Goal: Information Seeking & Learning: Understand process/instructions

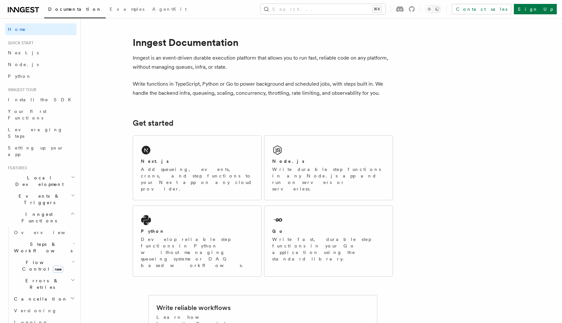
click at [32, 259] on span "Flow Control new" at bounding box center [41, 265] width 60 height 13
click at [34, 290] on span "Singleton" at bounding box center [38, 292] width 37 height 5
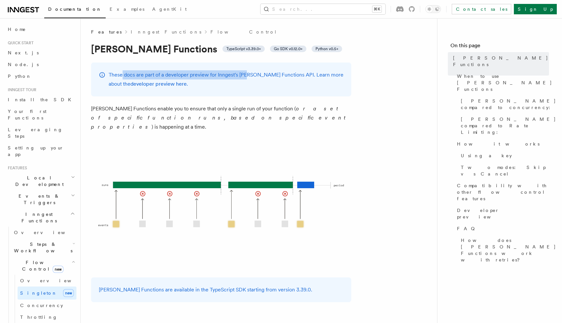
drag, startPoint x: 123, startPoint y: 76, endPoint x: 246, endPoint y: 71, distance: 123.1
click at [246, 71] on p "These docs are part of a developer preview for Inngest's Singleton Functions AP…" at bounding box center [226, 79] width 235 height 18
click at [168, 74] on p "These docs are part of a developer preview for Inngest's Singleton Functions AP…" at bounding box center [226, 79] width 235 height 18
drag, startPoint x: 128, startPoint y: 74, endPoint x: 173, endPoint y: 74, distance: 45.9
click at [173, 74] on p "These docs are part of a developer preview for Inngest's Singleton Functions AP…" at bounding box center [226, 79] width 235 height 18
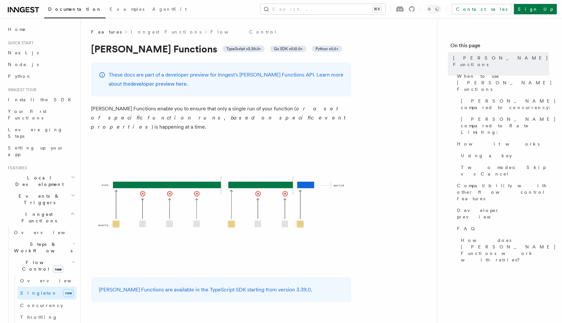
click at [194, 75] on p "These docs are part of a developer preview for Inngest's Singleton Functions AP…" at bounding box center [226, 79] width 235 height 18
drag, startPoint x: 254, startPoint y: 75, endPoint x: 309, endPoint y: 76, distance: 54.0
click at [299, 76] on p "These docs are part of a developer preview for Inngest's Singleton Functions AP…" at bounding box center [226, 79] width 235 height 18
click at [318, 76] on p "These docs are part of a developer preview for Inngest's Singleton Functions AP…" at bounding box center [226, 79] width 235 height 18
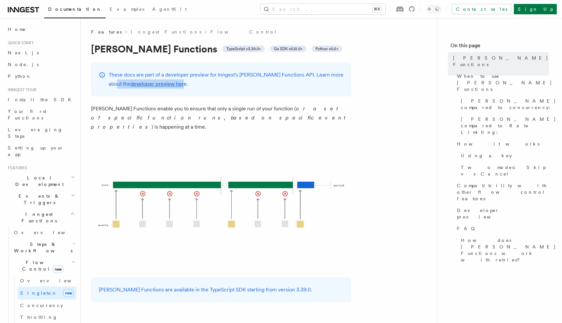
drag, startPoint x: 125, startPoint y: 83, endPoint x: 186, endPoint y: 89, distance: 61.1
click at [173, 86] on p "These docs are part of a developer preview for Inngest's Singleton Functions AP…" at bounding box center [226, 79] width 235 height 18
click at [245, 121] on p "Singleton Functions enable you to ensure that only a single run of your functio…" at bounding box center [221, 117] width 260 height 27
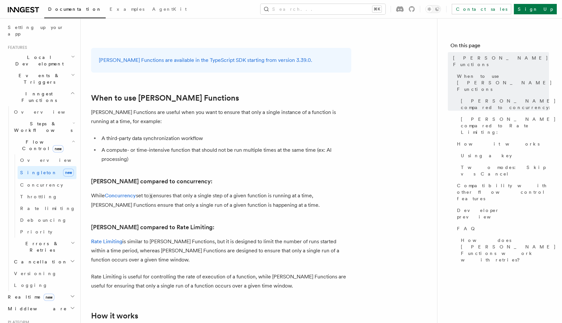
scroll to position [132, 0]
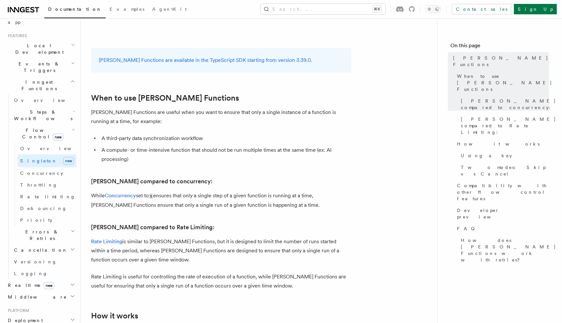
click at [11, 282] on span "Realtime new" at bounding box center [29, 285] width 49 height 7
click at [26, 294] on span "Overview" at bounding box center [47, 296] width 67 height 5
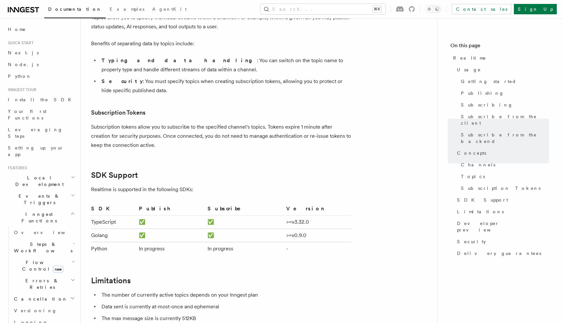
scroll to position [2156, 0]
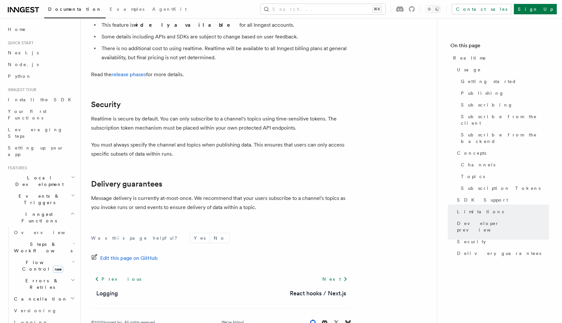
click at [311, 319] on icon at bounding box center [313, 322] width 7 height 7
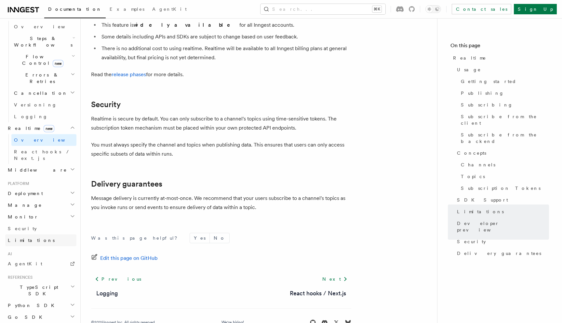
scroll to position [205, 0]
click at [47, 188] on h2 "Deployment" at bounding box center [40, 194] width 71 height 12
click at [29, 304] on span "Connect" at bounding box center [28, 306] width 29 height 5
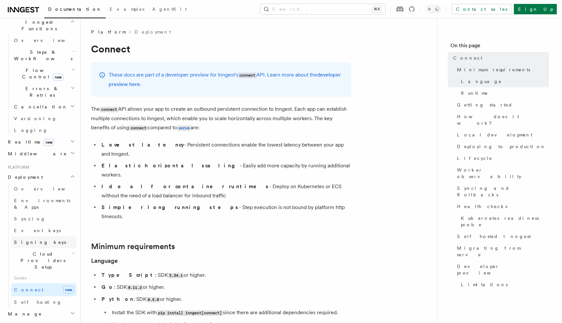
scroll to position [190, 0]
click at [38, 241] on span "Signing keys" at bounding box center [40, 243] width 52 height 5
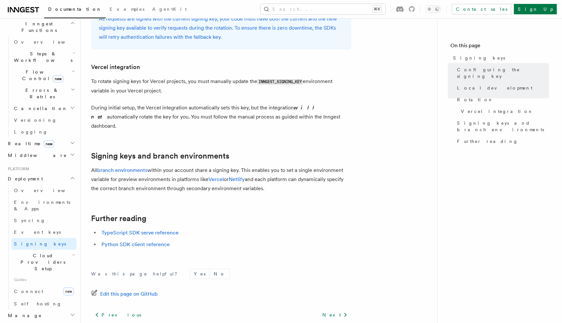
scroll to position [638, 0]
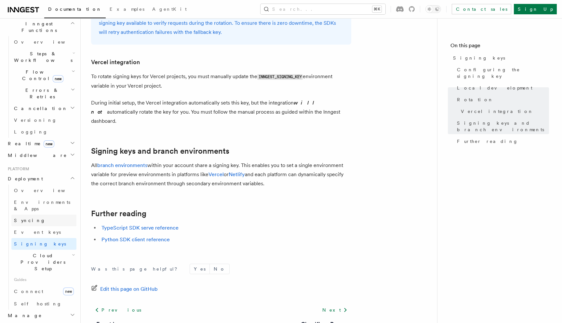
click at [40, 214] on link "Syncing" at bounding box center [43, 220] width 65 height 12
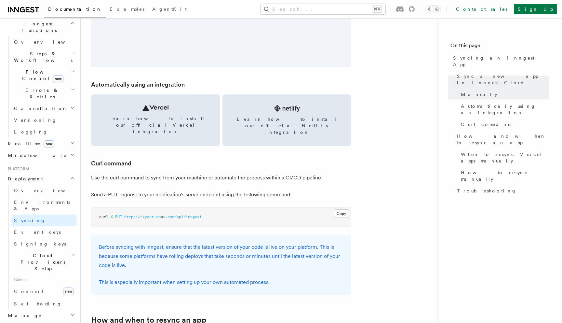
scroll to position [859, 0]
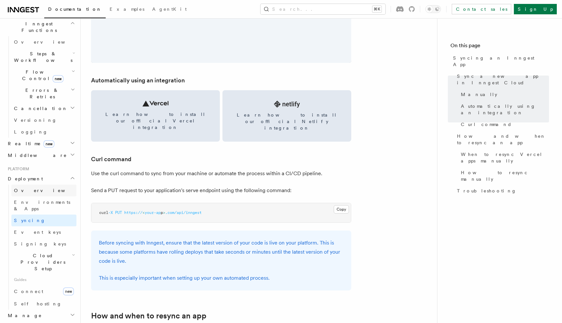
click at [40, 185] on link "Overview" at bounding box center [43, 191] width 65 height 12
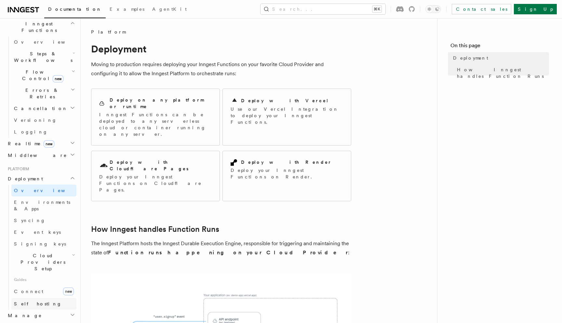
click at [38, 298] on link "Self hosting" at bounding box center [43, 304] width 65 height 12
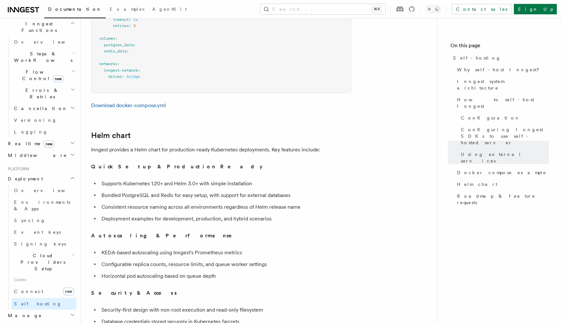
scroll to position [2135, 0]
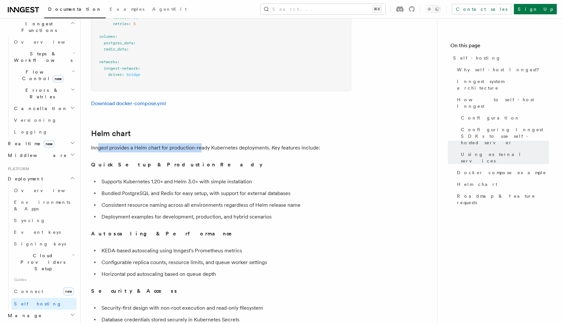
drag, startPoint x: 97, startPoint y: 134, endPoint x: 204, endPoint y: 133, distance: 106.7
click at [204, 143] on p "Inngest provides a Helm chart for production-ready Kubernetes deployments. Key …" at bounding box center [221, 147] width 260 height 9
click at [178, 143] on p "Inngest provides a Helm chart for production-ready Kubernetes deployments. Key …" at bounding box center [221, 147] width 260 height 9
click at [159, 143] on p "Inngest provides a Helm chart for production-ready Kubernetes deployments. Key …" at bounding box center [221, 147] width 260 height 9
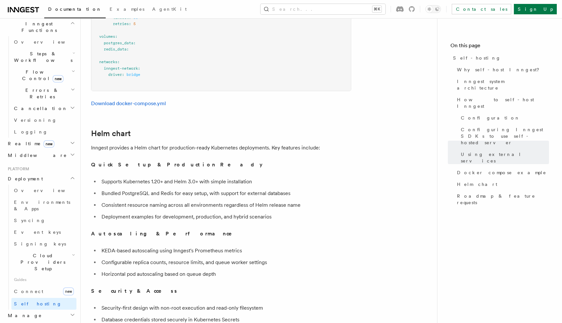
click at [222, 143] on p "Inngest provides a Helm chart for production-ready Kubernetes deployments. Key …" at bounding box center [221, 147] width 260 height 9
click at [239, 143] on p "Inngest provides a Helm chart for production-ready Kubernetes deployments. Key …" at bounding box center [221, 147] width 260 height 9
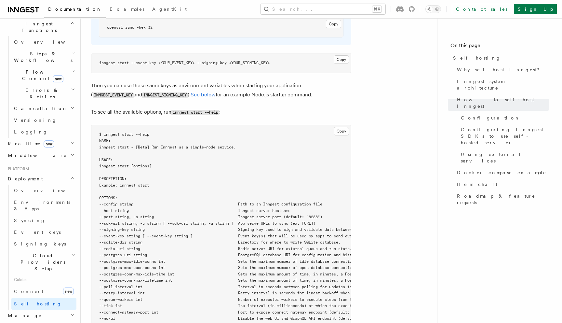
scroll to position [1043, 0]
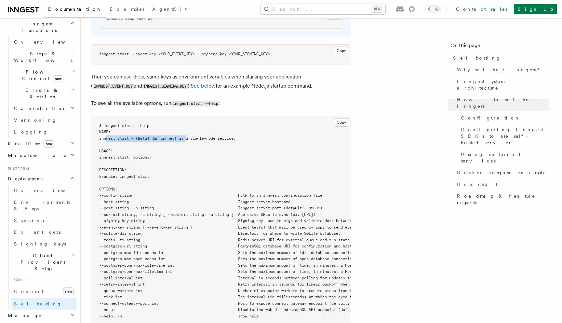
drag, startPoint x: 107, startPoint y: 120, endPoint x: 188, endPoint y: 120, distance: 81.0
click at [188, 136] on span "inngest start - [Beta] Run Inngest as a single-node service." at bounding box center [167, 138] width 137 height 5
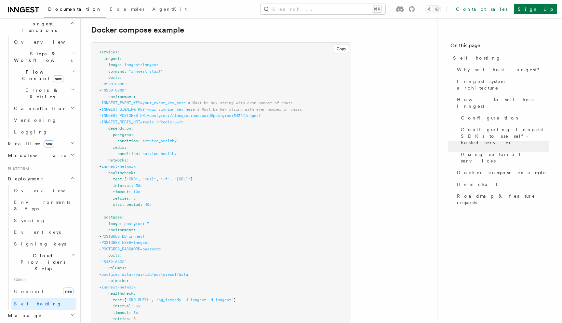
scroll to position [1756, 0]
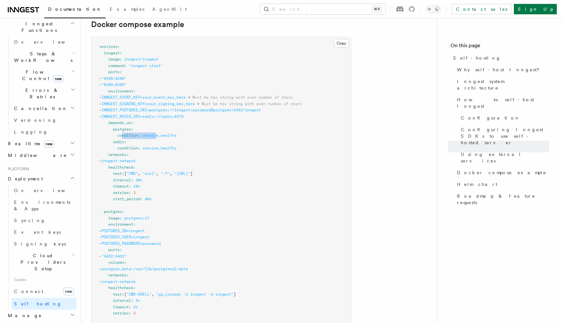
drag, startPoint x: 122, startPoint y: 121, endPoint x: 159, endPoint y: 121, distance: 36.8
click at [159, 133] on span "condition : service_healthy" at bounding box center [137, 135] width 77 height 5
click at [185, 122] on pre "services : inngest : image : inngest/inngest command : "inngest start" ports : …" at bounding box center [221, 253] width 260 height 432
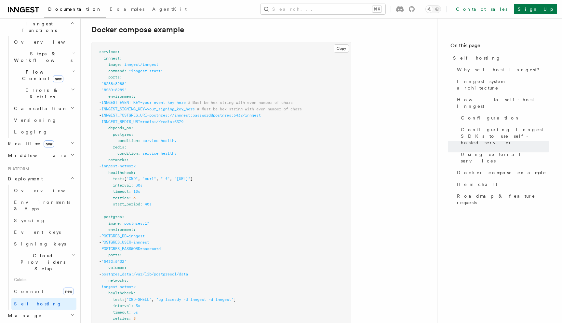
scroll to position [1747, 0]
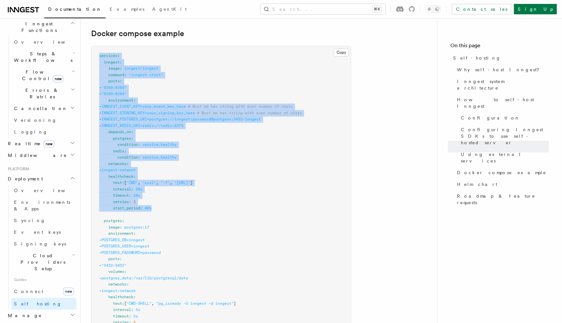
drag, startPoint x: 100, startPoint y: 41, endPoint x: 176, endPoint y: 191, distance: 168.2
click at [176, 191] on pre "services : inngest : image : inngest/inngest command : "inngest start" ports : …" at bounding box center [221, 262] width 260 height 432
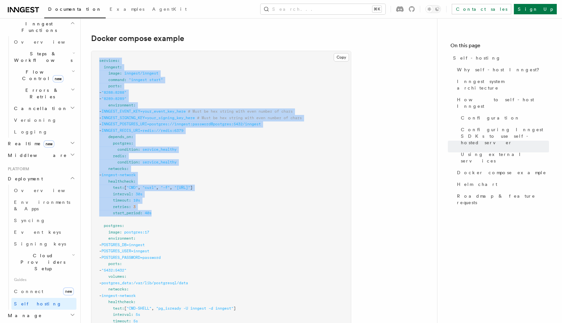
scroll to position [1742, 0]
click at [230, 140] on pre "services : inngest : image : inngest/inngest command : "inngest start" ports : …" at bounding box center [221, 268] width 260 height 432
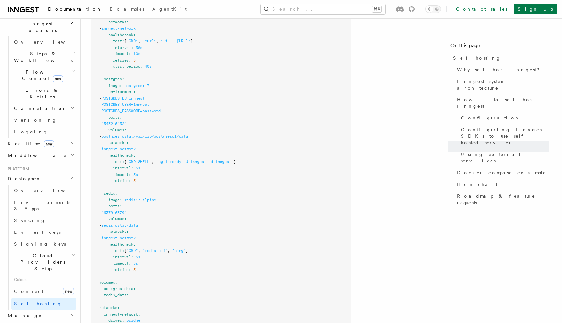
scroll to position [1894, 0]
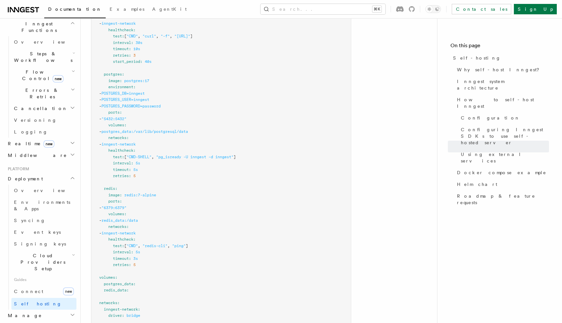
click at [32, 321] on h2 "Monitor" at bounding box center [40, 327] width 71 height 12
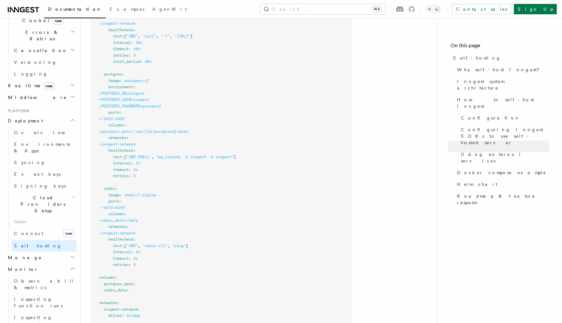
scroll to position [255, 0]
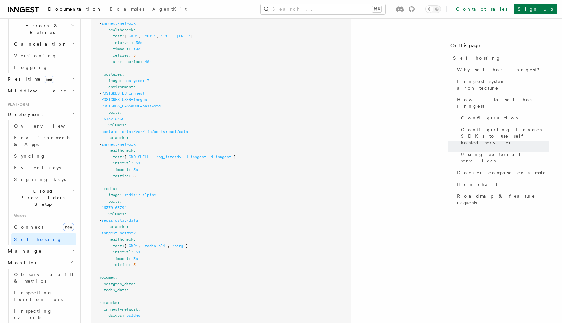
click at [24, 259] on span "Monitor" at bounding box center [21, 262] width 33 height 7
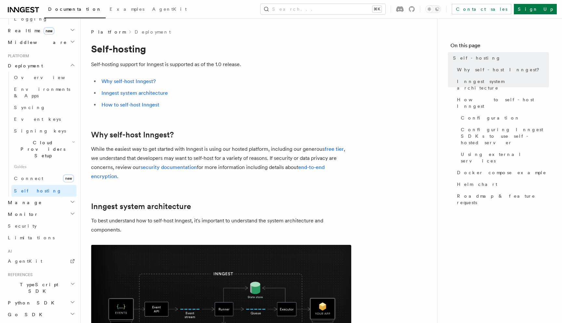
scroll to position [0, 0]
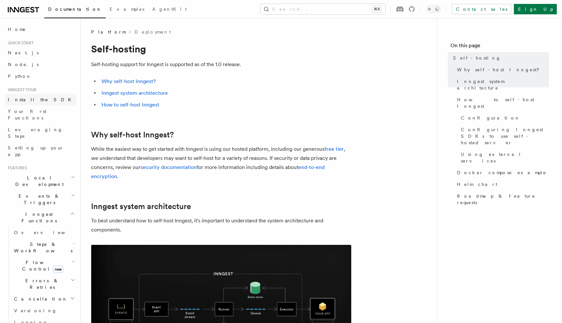
click at [29, 100] on span "Install the SDK" at bounding box center [41, 99] width 67 height 5
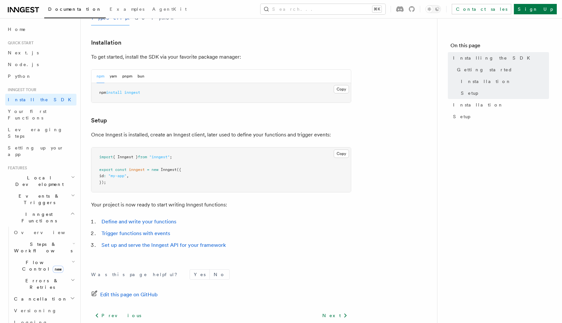
scroll to position [218, 0]
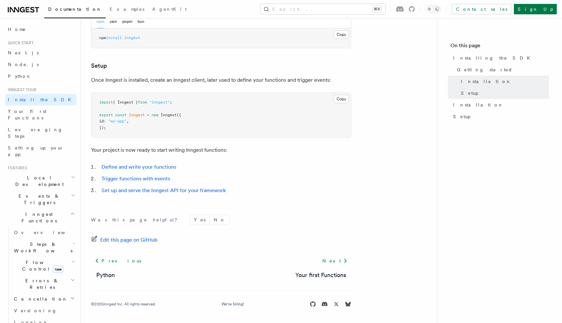
click at [42, 174] on span "Local Development" at bounding box center [38, 180] width 66 height 13
click at [39, 190] on link "Overview" at bounding box center [43, 196] width 65 height 12
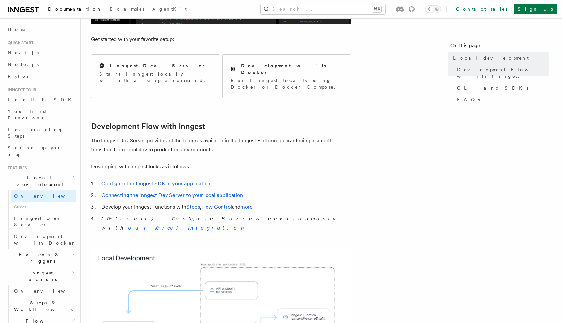
scroll to position [248, 0]
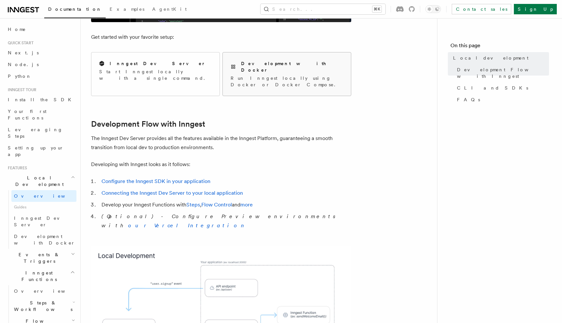
click at [256, 66] on h2 "Development with Docker" at bounding box center [292, 66] width 102 height 13
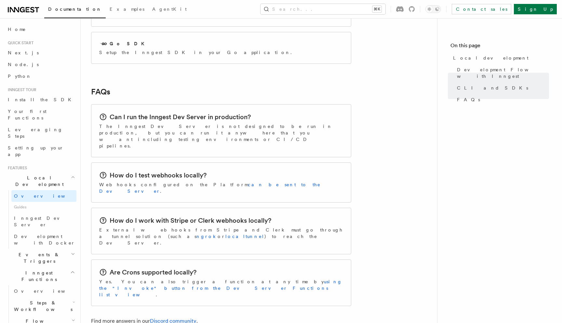
scroll to position [955, 0]
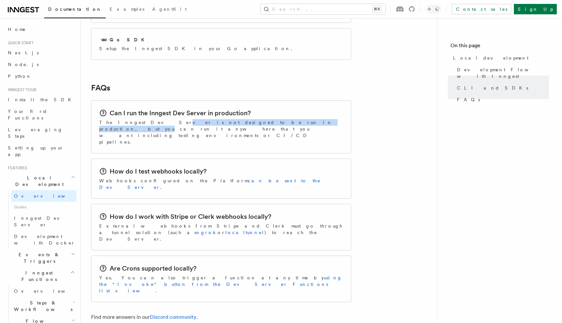
drag, startPoint x: 140, startPoint y: 91, endPoint x: 245, endPoint y: 91, distance: 105.4
click at [245, 119] on p "The Inngest Dev Server is not designed to be run in production, but you can run…" at bounding box center [221, 132] width 244 height 26
click at [232, 119] on p "The Inngest Dev Server is not designed to be run in production, but you can run…" at bounding box center [221, 132] width 244 height 26
click at [285, 119] on p "The Inngest Dev Server is not designed to be run in production, but you can run…" at bounding box center [221, 132] width 244 height 26
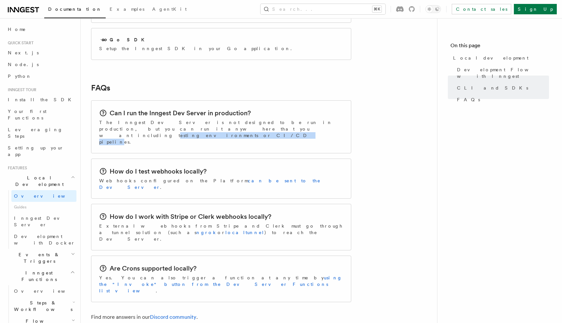
drag, startPoint x: 101, startPoint y: 98, endPoint x: 179, endPoint y: 99, distance: 77.8
click at [178, 119] on p "The Inngest Dev Server is not designed to be run in production, but you can run…" at bounding box center [221, 132] width 244 height 26
click at [179, 119] on p "The Inngest Dev Server is not designed to be run in production, but you can run…" at bounding box center [221, 132] width 244 height 26
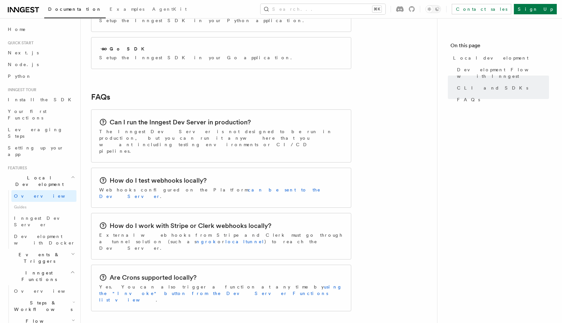
scroll to position [946, 0]
click at [198, 117] on h2 "Can I run the Inngest Dev Server in production?" at bounding box center [180, 121] width 141 height 9
click at [155, 128] on p "The Inngest Dev Server is not designed to be run in production, but you can run…" at bounding box center [221, 141] width 244 height 26
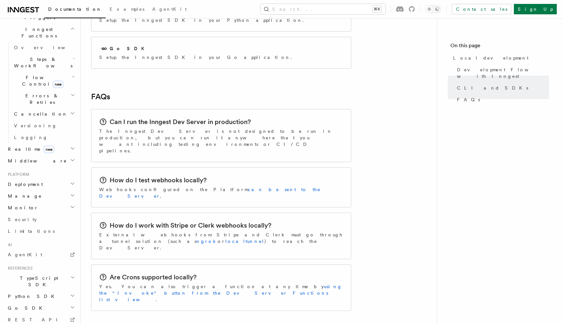
scroll to position [950, 0]
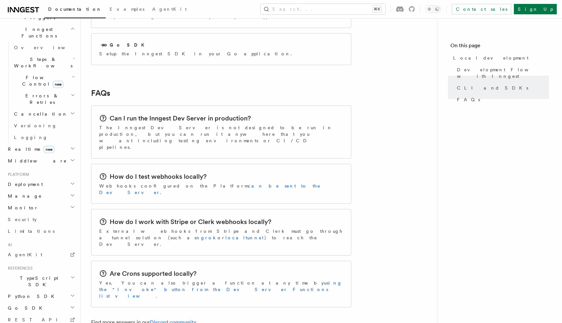
click at [41, 178] on h2 "Deployment" at bounding box center [40, 184] width 71 height 12
click at [29, 307] on span "Self hosting" at bounding box center [38, 309] width 48 height 5
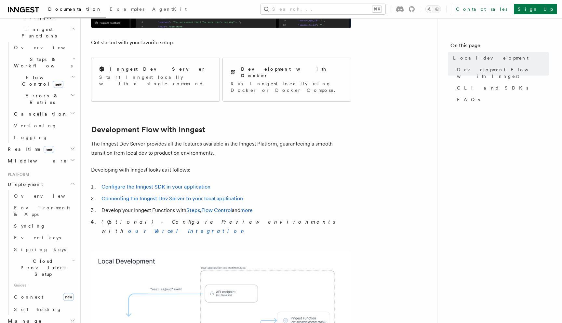
scroll to position [247, 0]
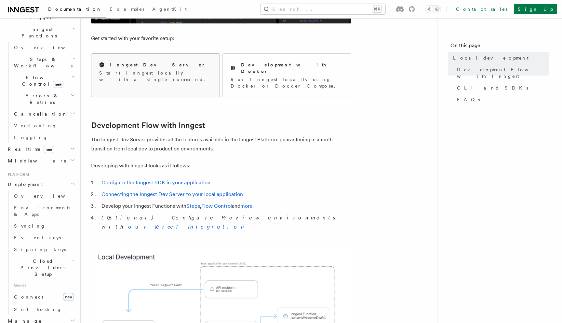
click at [147, 74] on p "Start Inngest locally with a single command." at bounding box center [155, 76] width 113 height 13
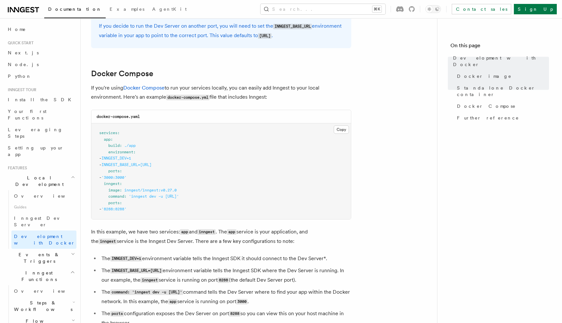
scroll to position [636, 0]
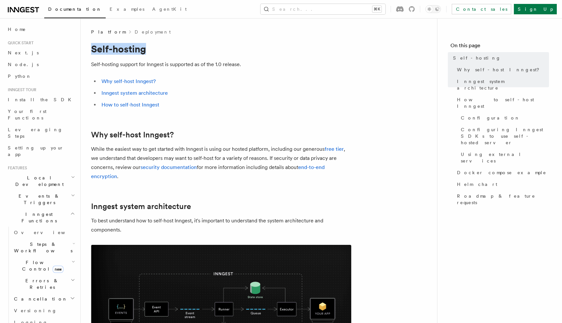
drag, startPoint x: 92, startPoint y: 47, endPoint x: 177, endPoint y: 48, distance: 84.3
click at [177, 48] on h1 "Self-hosting" at bounding box center [221, 49] width 260 height 12
copy h1 "Self-hosting"
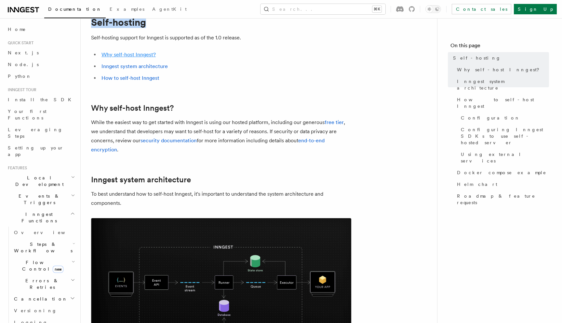
scroll to position [28, 0]
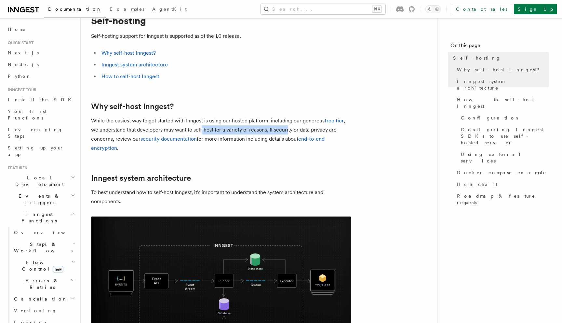
drag, startPoint x: 201, startPoint y: 129, endPoint x: 288, endPoint y: 129, distance: 86.6
click at [288, 129] on p "While the easiest way to get started with Inngest is using our hosted platform,…" at bounding box center [221, 134] width 260 height 36
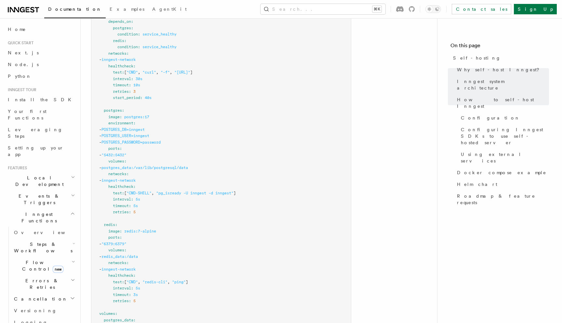
scroll to position [2472, 0]
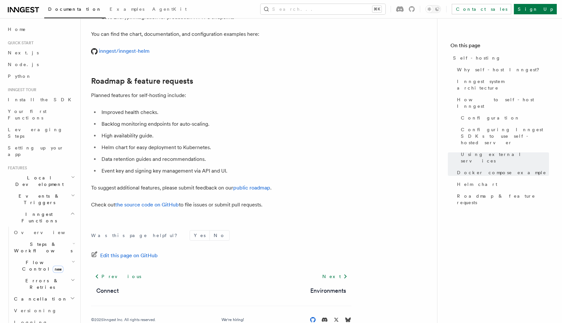
click at [312, 316] on icon at bounding box center [313, 319] width 7 height 7
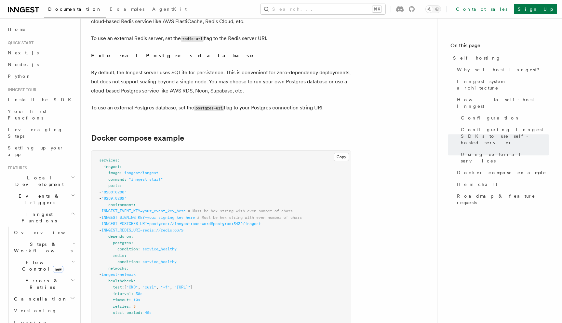
scroll to position [1637, 0]
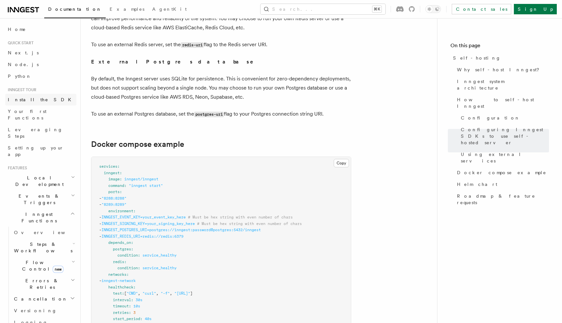
click at [41, 100] on link "Install the SDK" at bounding box center [40, 100] width 71 height 12
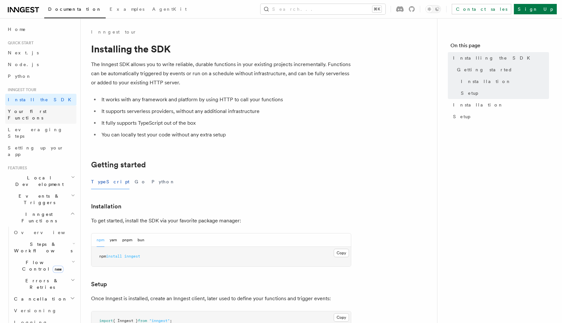
click at [40, 113] on span "Your first Functions" at bounding box center [27, 115] width 39 height 12
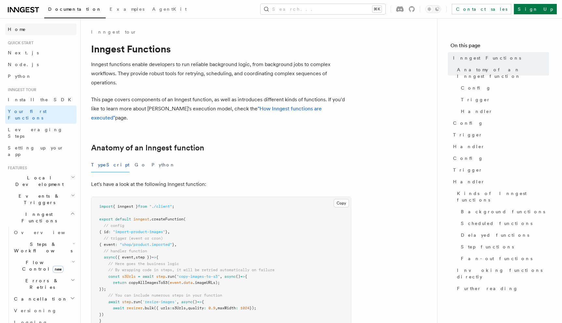
click at [27, 31] on link "Home" at bounding box center [40, 29] width 71 height 12
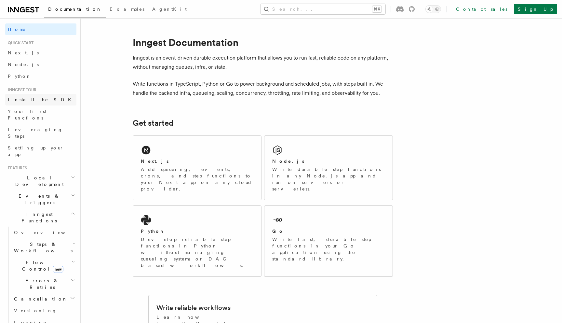
click at [30, 98] on span "Install the SDK" at bounding box center [41, 99] width 67 height 5
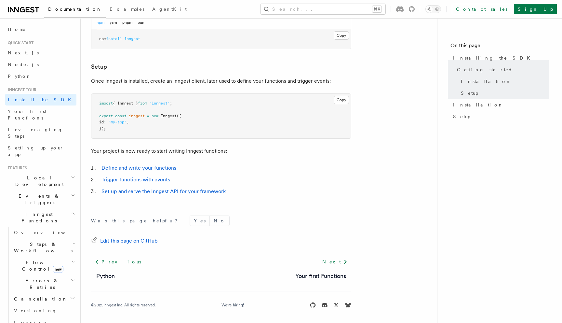
scroll to position [218, 0]
click at [48, 145] on span "Setting up your app" at bounding box center [36, 151] width 56 height 12
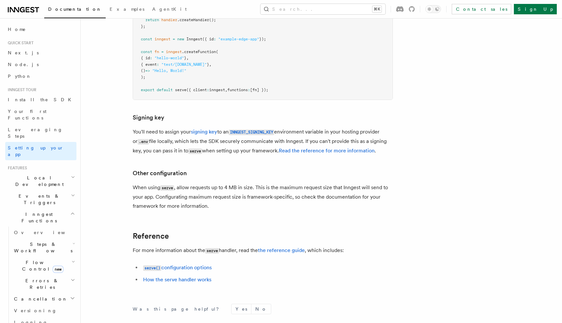
scroll to position [5443, 0]
click at [201, 128] on link "signing key" at bounding box center [204, 131] width 26 height 6
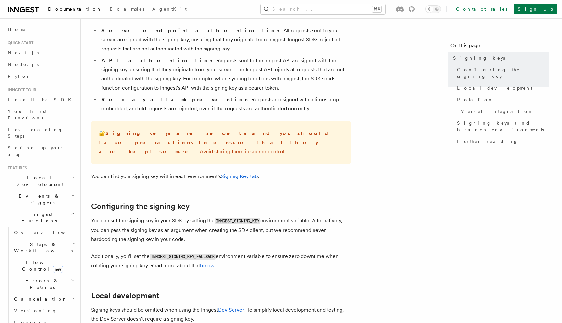
scroll to position [99, 0]
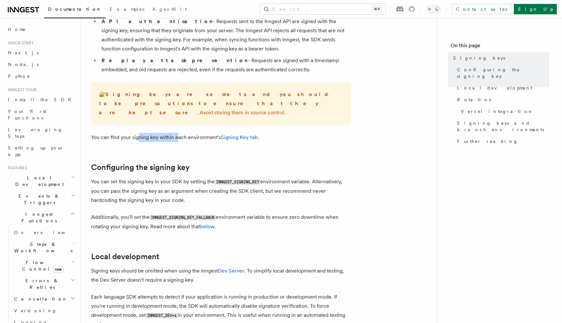
drag, startPoint x: 139, startPoint y: 127, endPoint x: 176, endPoint y: 127, distance: 36.8
click at [176, 133] on p "You can find your signing key within each environment's Signing Key tab ." at bounding box center [221, 137] width 260 height 9
click at [189, 133] on p "You can find your signing key within each environment's Signing Key tab ." at bounding box center [221, 137] width 260 height 9
click at [145, 133] on p "You can find your signing key within each environment's Signing Key tab ." at bounding box center [221, 137] width 260 height 9
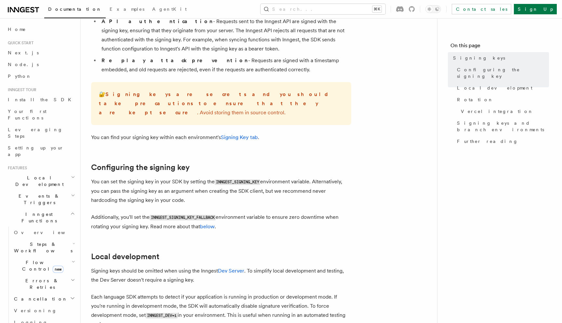
click at [160, 133] on p "You can find your signing key within each environment's Signing Key tab ." at bounding box center [221, 137] width 260 height 9
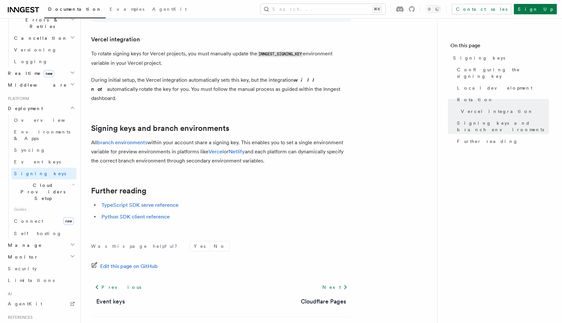
scroll to position [261, 0]
click at [48, 156] on link "Event keys" at bounding box center [43, 162] width 65 height 12
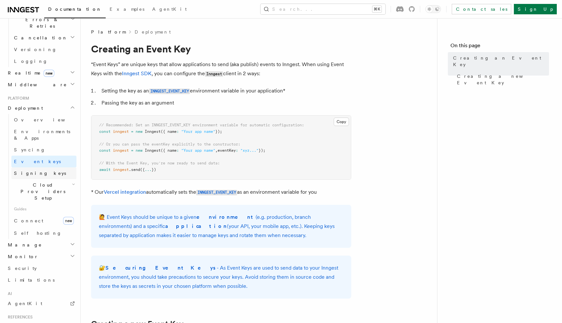
click at [33, 171] on span "Signing keys" at bounding box center [40, 173] width 52 height 5
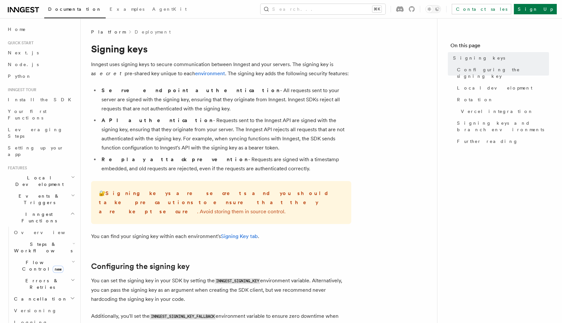
click at [127, 64] on p "Inngest uses signing keys to secure communication between Inngest and your serv…" at bounding box center [221, 69] width 260 height 18
click at [173, 62] on p "Inngest uses signing keys to secure communication between Inngest and your serv…" at bounding box center [221, 69] width 260 height 18
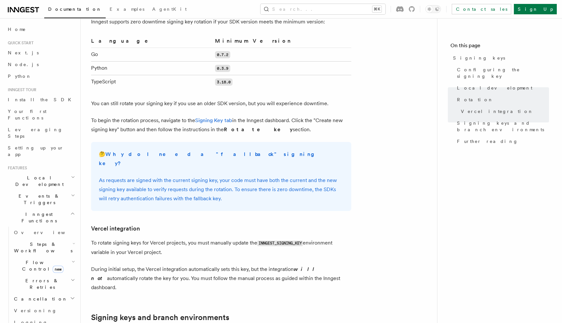
scroll to position [475, 0]
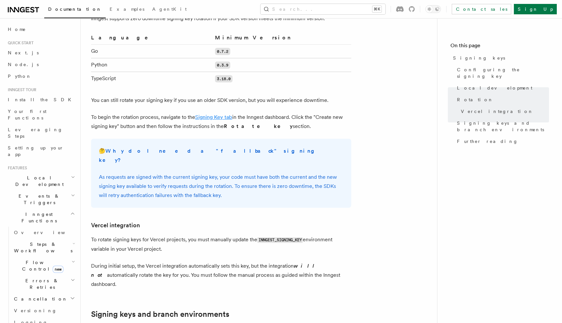
click at [217, 114] on link "Signing Key tab" at bounding box center [213, 117] width 37 height 6
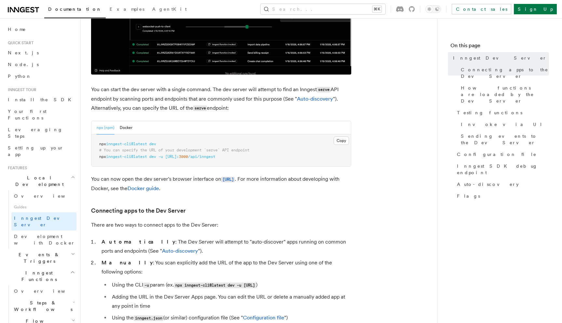
scroll to position [212, 0]
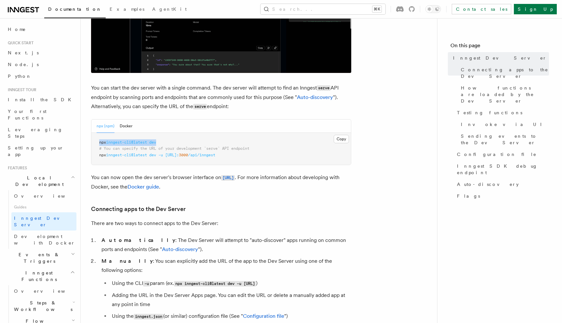
drag, startPoint x: 99, startPoint y: 142, endPoint x: 164, endPoint y: 141, distance: 65.4
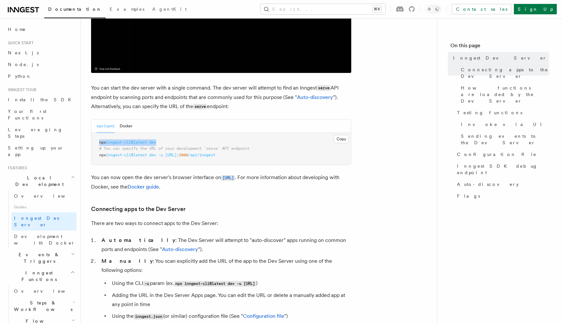
click at [164, 141] on pre "npx inngest-cli@latest dev # You can specify the URL of your development `serve…" at bounding box center [221, 149] width 260 height 32
copy span "npx inngest-cli@latest dev"
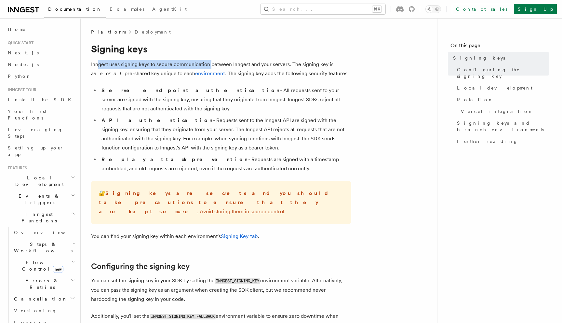
drag, startPoint x: 99, startPoint y: 65, endPoint x: 211, endPoint y: 65, distance: 111.6
click at [211, 65] on p "Inngest uses signing keys to secure communication between Inngest and your serv…" at bounding box center [221, 69] width 260 height 18
click at [190, 64] on p "Inngest uses signing keys to secure communication between Inngest and your serv…" at bounding box center [221, 69] width 260 height 18
click at [245, 64] on p "Inngest uses signing keys to secure communication between Inngest and your serv…" at bounding box center [221, 69] width 260 height 18
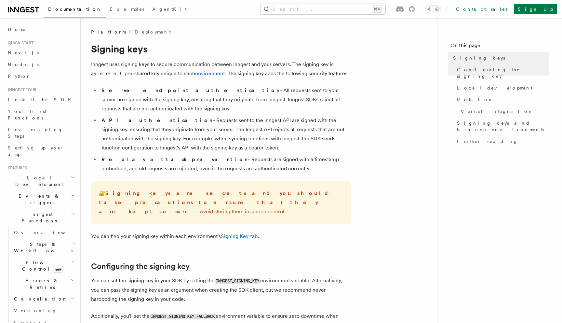
click at [295, 62] on p "Inngest uses signing keys to secure communication between Inngest and your serv…" at bounding box center [221, 69] width 260 height 18
click at [301, 62] on p "Inngest uses signing keys to secure communication between Inngest and your serv…" at bounding box center [221, 69] width 260 height 18
click at [107, 73] on p "Inngest uses signing keys to secure communication between Inngest and your serv…" at bounding box center [221, 69] width 260 height 18
click at [247, 76] on p "Inngest uses signing keys to secure communication between Inngest and your serv…" at bounding box center [221, 69] width 260 height 18
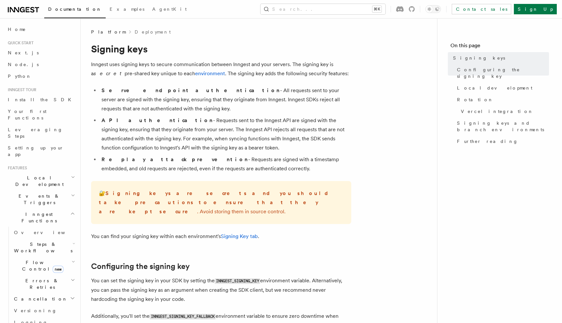
click at [101, 30] on span "Platform" at bounding box center [108, 32] width 34 height 7
click at [326, 11] on button "Search... ⌘K" at bounding box center [323, 9] width 125 height 10
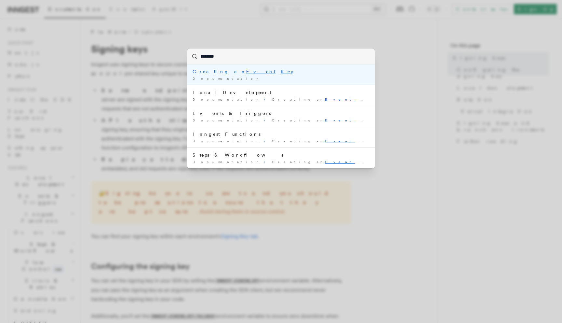
type input "*********"
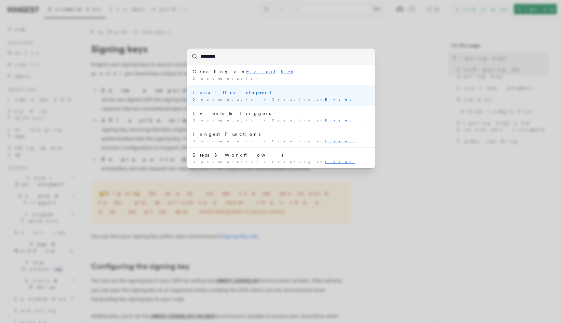
click at [272, 98] on span "Creating an Event Key" at bounding box center [323, 99] width 102 height 4
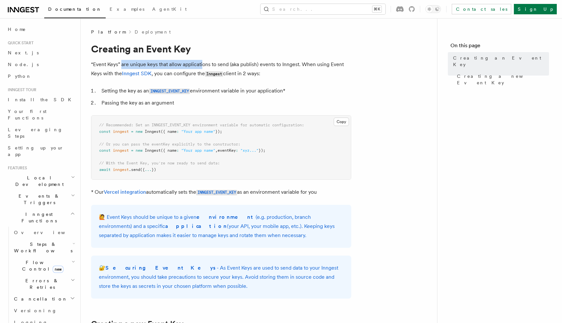
drag, startPoint x: 122, startPoint y: 64, endPoint x: 203, endPoint y: 64, distance: 80.4
click at [202, 64] on p "“Event Keys” are unique keys that allow applications to send (aka publish) even…" at bounding box center [221, 69] width 260 height 19
click at [223, 66] on p "“Event Keys” are unique keys that allow applications to send (aka publish) even…" at bounding box center [221, 69] width 260 height 19
click at [263, 63] on p "“Event Keys” are unique keys that allow applications to send (aka publish) even…" at bounding box center [221, 69] width 260 height 19
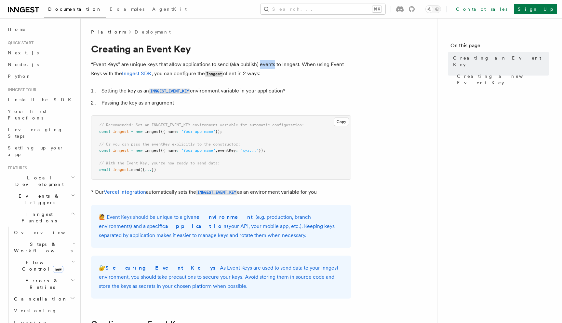
click at [263, 63] on p "“Event Keys” are unique keys that allow applications to send (aka publish) even…" at bounding box center [221, 69] width 260 height 19
click at [307, 64] on p "“Event Keys” are unique keys that allow applications to send (aka publish) even…" at bounding box center [221, 69] width 260 height 19
click at [336, 65] on p "“Event Keys” are unique keys that allow applications to send (aka publish) even…" at bounding box center [221, 69] width 260 height 19
click at [108, 73] on p "“Event Keys” are unique keys that allow applications to send (aka publish) even…" at bounding box center [221, 69] width 260 height 19
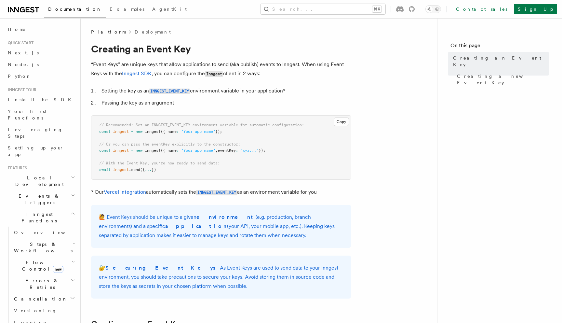
click at [212, 74] on code "Inngest" at bounding box center [214, 74] width 18 height 6
click at [206, 90] on li "Setting the key as an INNGEST_EVENT_KEY environment variable in your applicatio…" at bounding box center [226, 90] width 252 height 9
drag, startPoint x: 105, startPoint y: 102, endPoint x: 165, endPoint y: 102, distance: 59.2
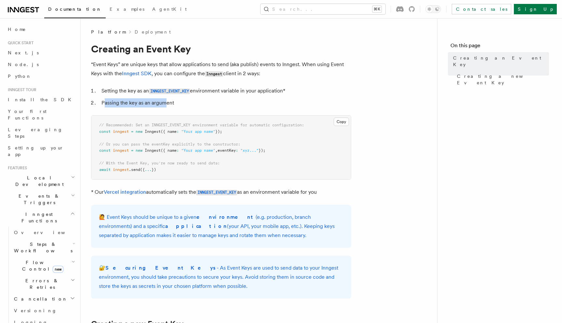
click at [165, 102] on li "Passing the key as an argument" at bounding box center [226, 102] width 252 height 9
drag, startPoint x: 97, startPoint y: 48, endPoint x: 148, endPoint y: 48, distance: 50.5
click at [127, 48] on h1 "Creating an Event Key" at bounding box center [221, 49] width 260 height 12
drag, startPoint x: 109, startPoint y: 64, endPoint x: 243, endPoint y: 64, distance: 134.1
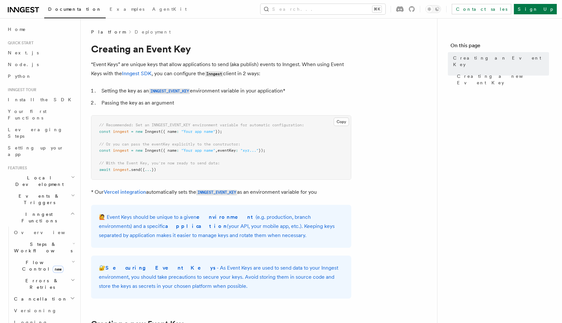
click at [243, 64] on p "“Event Keys” are unique keys that allow applications to send (aka publish) even…" at bounding box center [221, 69] width 260 height 19
drag, startPoint x: 159, startPoint y: 64, endPoint x: 270, endPoint y: 65, distance: 110.3
click at [270, 65] on p "“Event Keys” are unique keys that allow applications to send (aka publish) even…" at bounding box center [221, 69] width 260 height 19
drag, startPoint x: 219, startPoint y: 64, endPoint x: 324, endPoint y: 64, distance: 104.8
click at [324, 64] on p "“Event Keys” are unique keys that allow applications to send (aka publish) even…" at bounding box center [221, 69] width 260 height 19
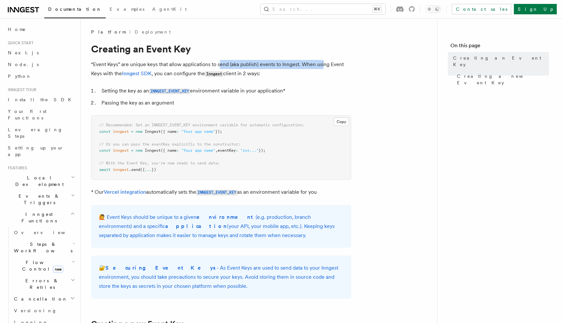
click at [307, 65] on p "“Event Keys” are unique keys that allow applications to send (aka publish) even…" at bounding box center [221, 69] width 260 height 19
click at [336, 65] on p "“Event Keys” are unique keys that allow applications to send (aka publish) even…" at bounding box center [221, 69] width 260 height 19
click at [104, 74] on p "“Event Keys” are unique keys that allow applications to send (aka publish) even…" at bounding box center [221, 69] width 260 height 19
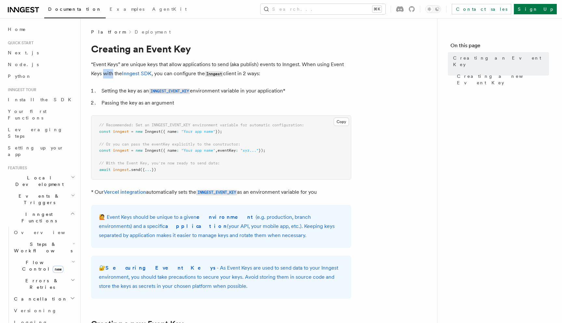
click at [104, 74] on p "“Event Keys” are unique keys that allow applications to send (aka publish) even…" at bounding box center [221, 69] width 260 height 19
drag, startPoint x: 164, startPoint y: 71, endPoint x: 249, endPoint y: 71, distance: 84.9
click at [249, 71] on p "“Event Keys” are unique keys that allow applications to send (aka publish) even…" at bounding box center [221, 69] width 260 height 19
click at [254, 72] on p "“Event Keys” are unique keys that allow applications to send (aka publish) even…" at bounding box center [221, 69] width 260 height 19
click at [217, 89] on li "Setting the key as an INNGEST_EVENT_KEY environment variable in your applicatio…" at bounding box center [226, 90] width 252 height 9
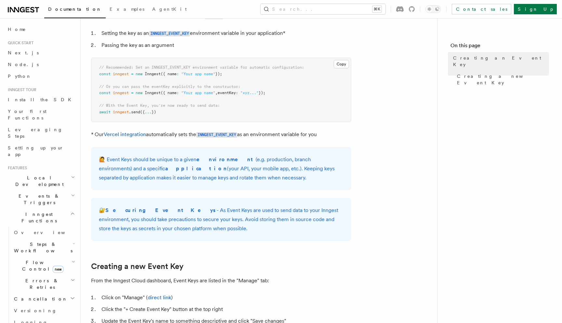
scroll to position [60, 0]
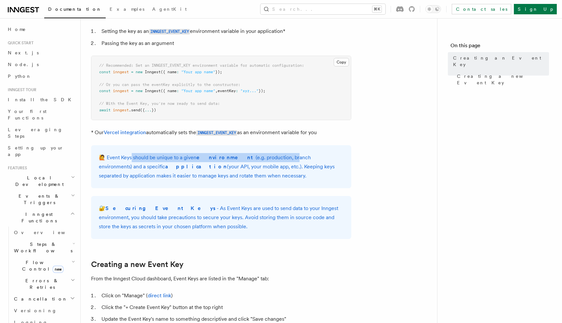
drag, startPoint x: 131, startPoint y: 156, endPoint x: 268, endPoint y: 157, distance: 137.7
click at [268, 157] on p "🙋 Event Keys should be unique to a given environment (e.g. production, branch e…" at bounding box center [221, 166] width 245 height 27
click at [306, 158] on p "🙋 Event Keys should be unique to a given environment (e.g. production, branch e…" at bounding box center [221, 166] width 245 height 27
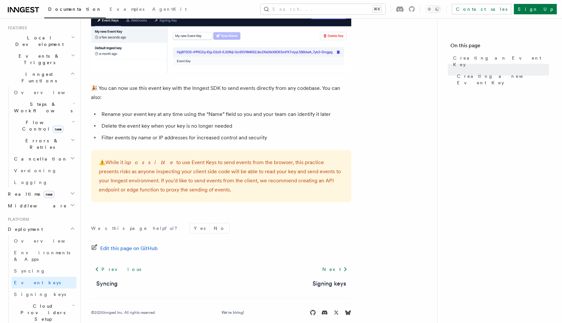
scroll to position [144, 0]
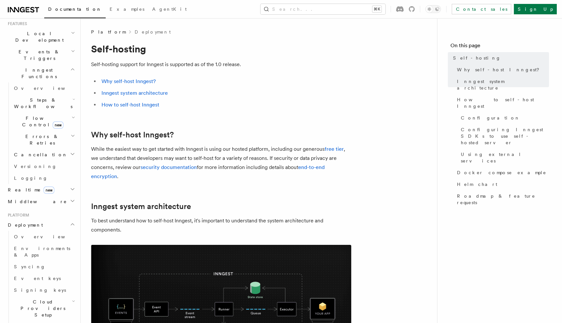
click at [254, 160] on p "While the easiest way to get started with Inngest is using our hosted platform,…" at bounding box center [221, 162] width 260 height 36
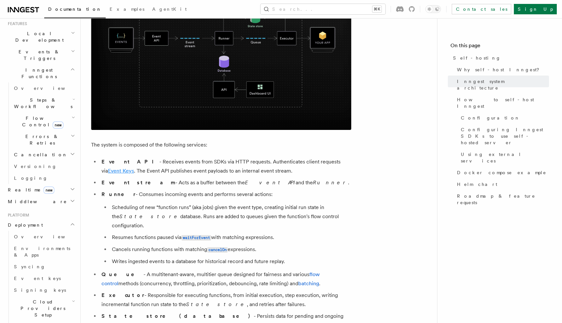
click at [134, 168] on link "Event Keys" at bounding box center [121, 171] width 26 height 6
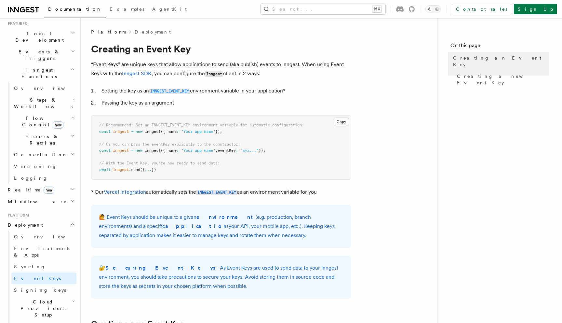
click at [170, 93] on code "INNGEST_EVENT_KEY" at bounding box center [169, 92] width 41 height 6
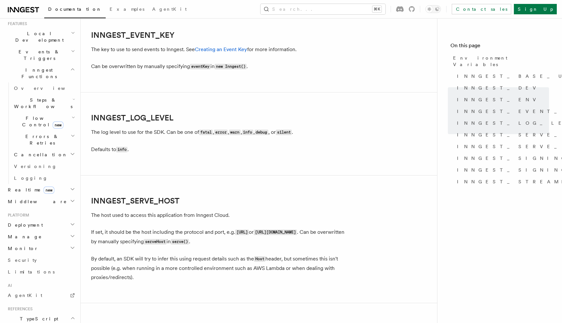
scroll to position [743, 0]
click at [227, 51] on link "Creating an Event Key" at bounding box center [221, 49] width 52 height 6
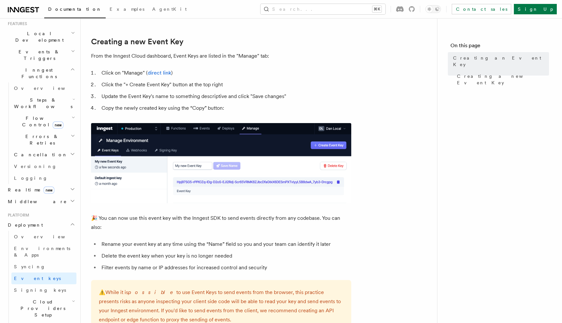
scroll to position [412, 0]
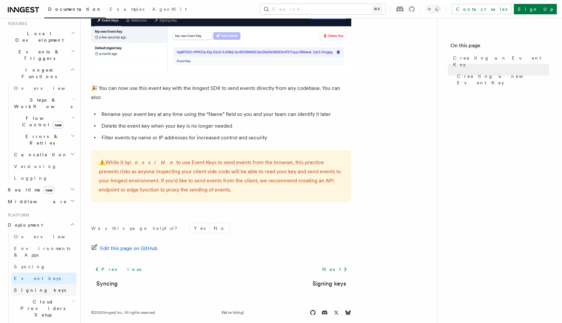
click at [36, 287] on span "Signing keys" at bounding box center [40, 289] width 52 height 5
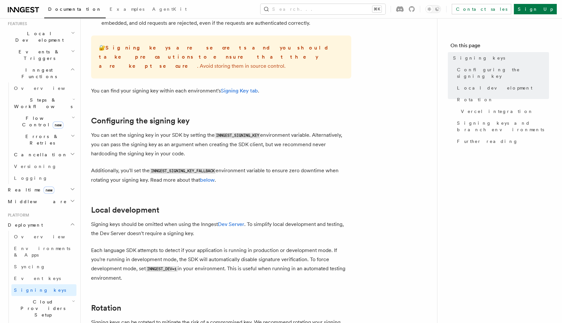
scroll to position [146, 0]
click at [208, 176] on link "below" at bounding box center [207, 179] width 15 height 6
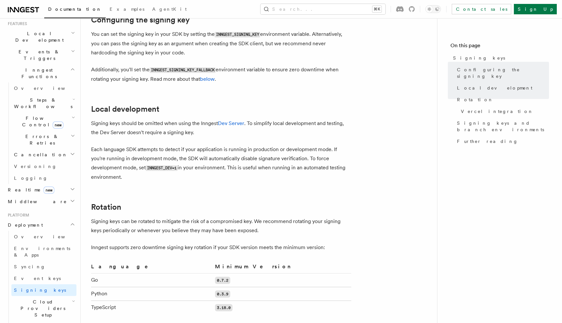
scroll to position [247, 0]
click at [227, 93] on article "Platform Deployment Signing keys Inngest uses signing keys to secure communicat…" at bounding box center [259, 273] width 336 height 982
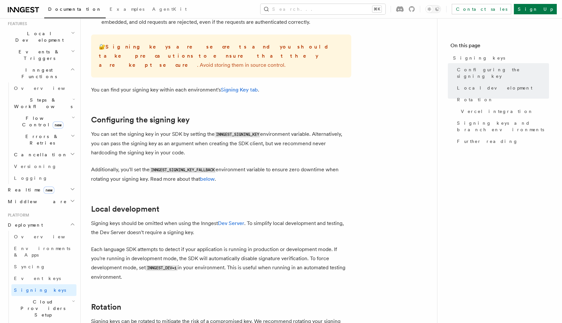
scroll to position [0, 0]
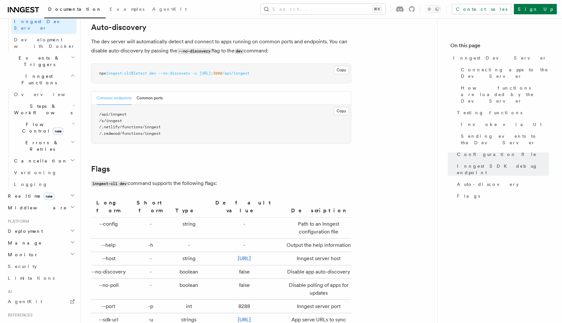
scroll to position [197, 0]
click at [33, 225] on h2 "Deployment" at bounding box center [40, 231] width 71 height 12
